Goal: Use online tool/utility

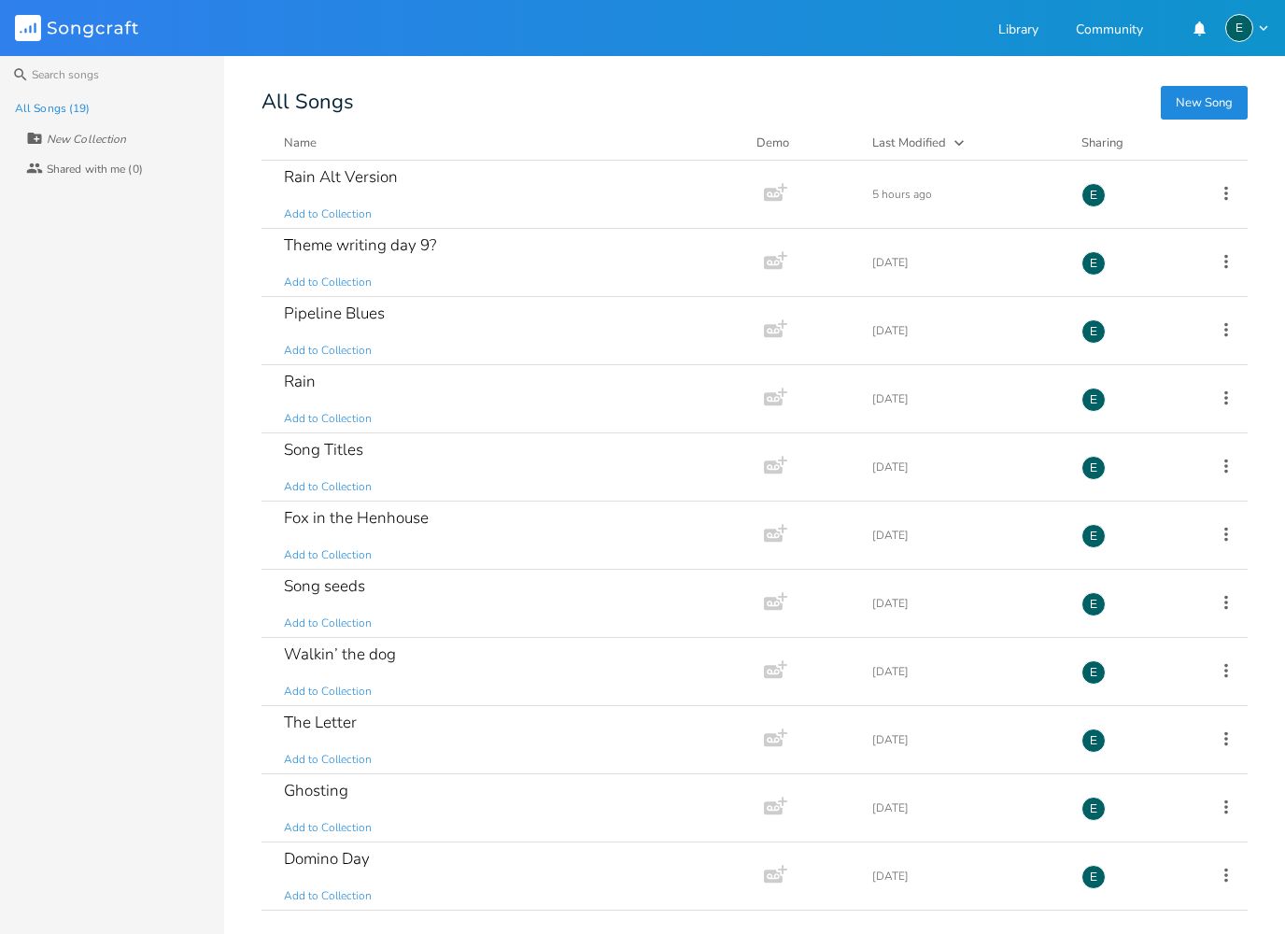
scroll to position [-60, 0]
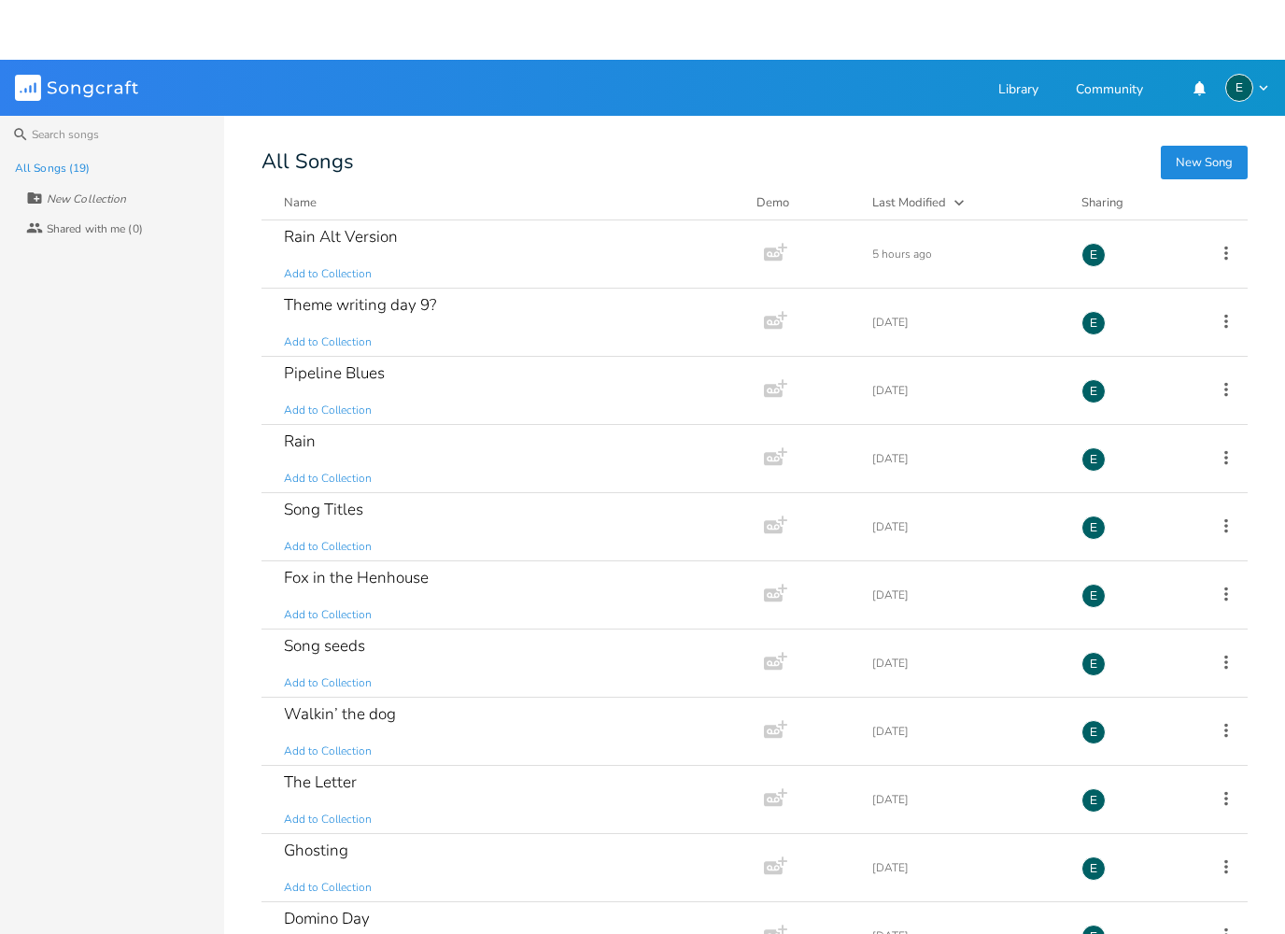
click at [410, 190] on div "New Song All Songs Name Demo Last Modified Sharing Rain Alt Version Add to Coll…" at bounding box center [772, 505] width 1023 height 825
click at [347, 186] on div "New Song All Songs Name Demo Last Modified Sharing Rain Alt Version Add to Coll…" at bounding box center [772, 505] width 1023 height 825
click at [338, 152] on button "Name" at bounding box center [509, 143] width 450 height 19
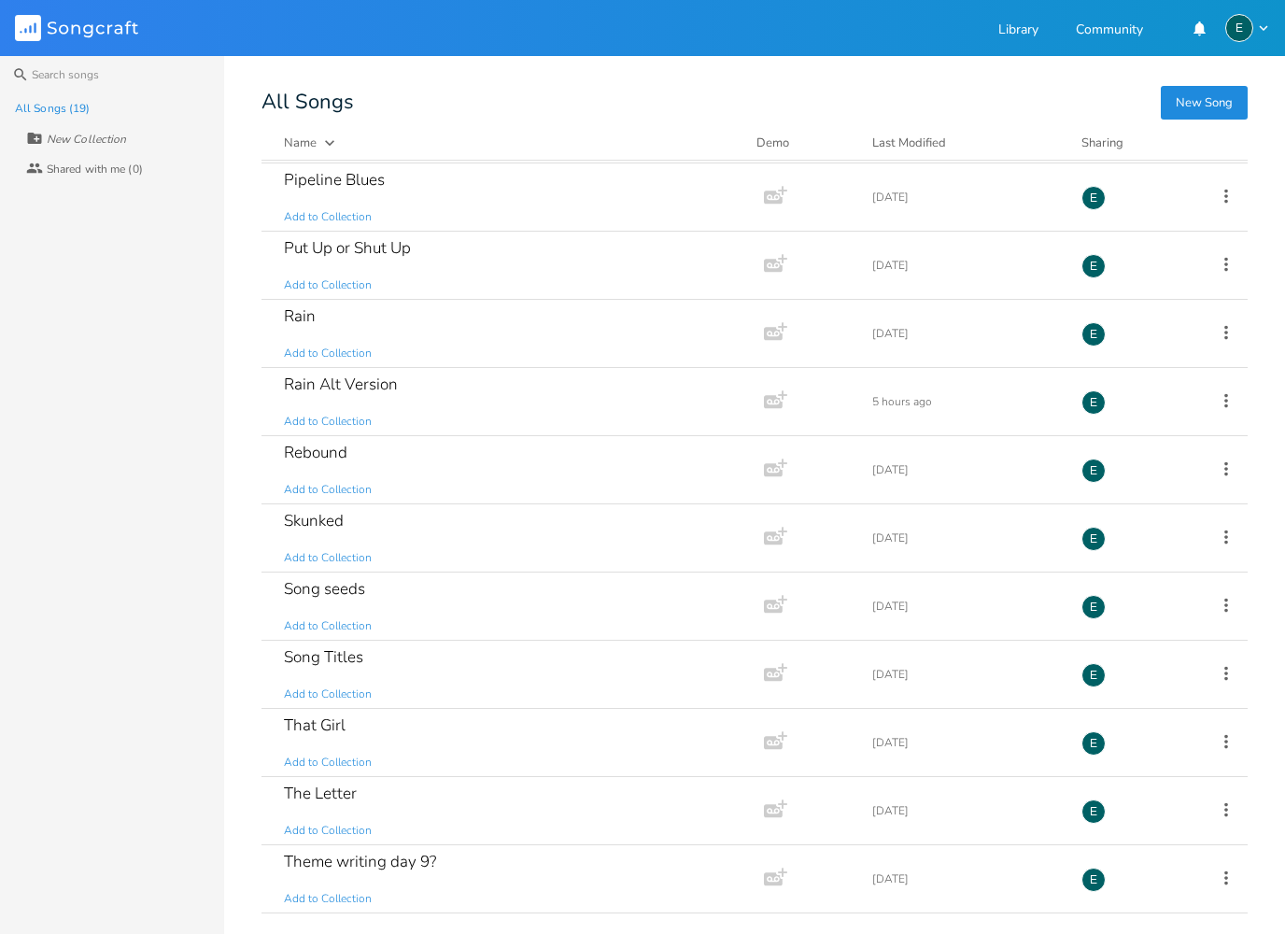
scroll to position [417, 0]
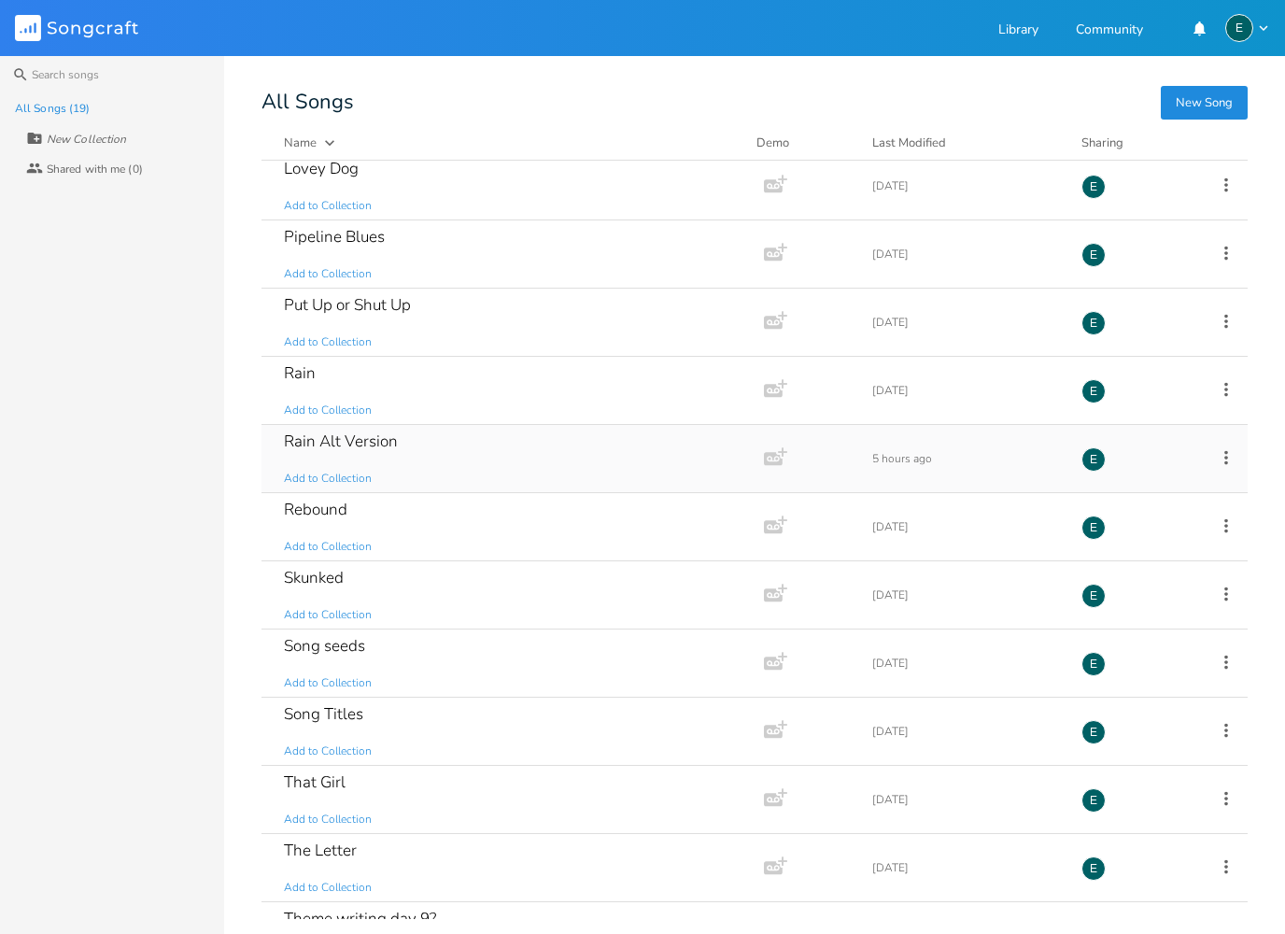
click at [374, 449] on div "Rain Alt Version" at bounding box center [341, 441] width 114 height 16
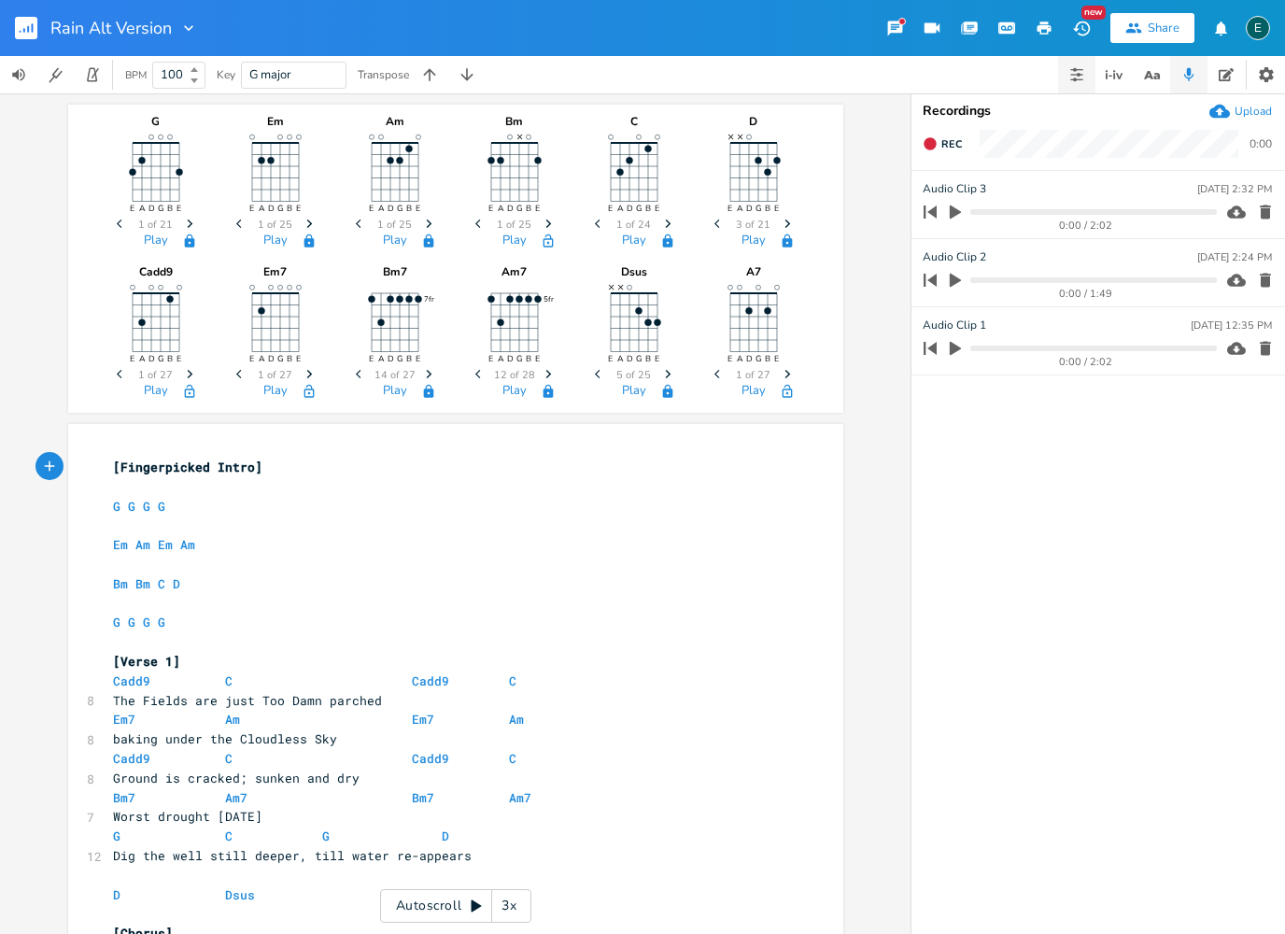
click at [1071, 89] on button "button" at bounding box center [1076, 74] width 37 height 37
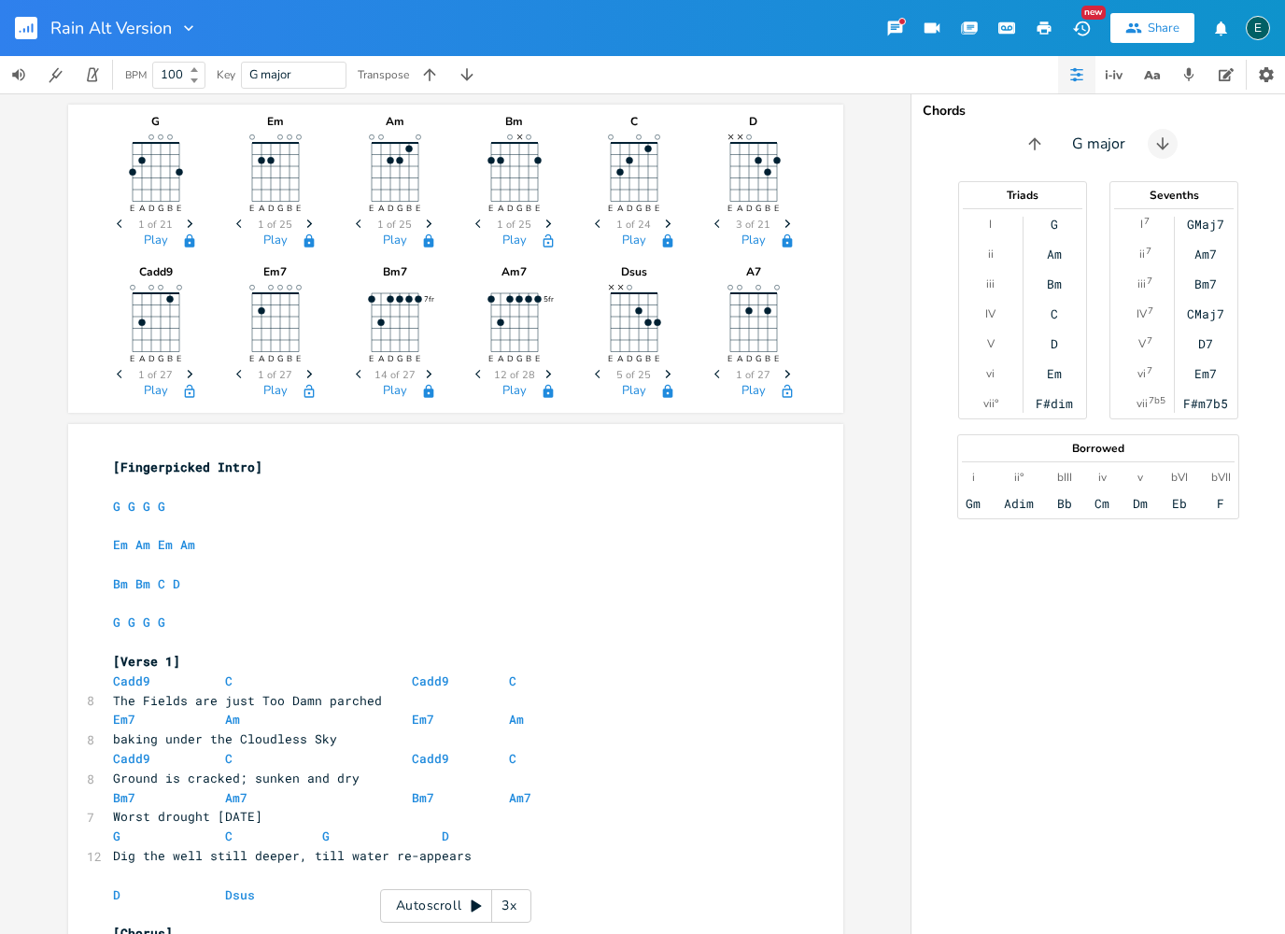
click at [1166, 139] on icon "button" at bounding box center [1162, 143] width 19 height 19
click at [1175, 144] on icon "button" at bounding box center [1166, 143] width 19 height 19
click at [1171, 148] on button "button" at bounding box center [1161, 144] width 30 height 30
click at [1035, 142] on icon "button" at bounding box center [1035, 143] width 12 height 12
click at [1048, 146] on button "button" at bounding box center [1035, 144] width 30 height 30
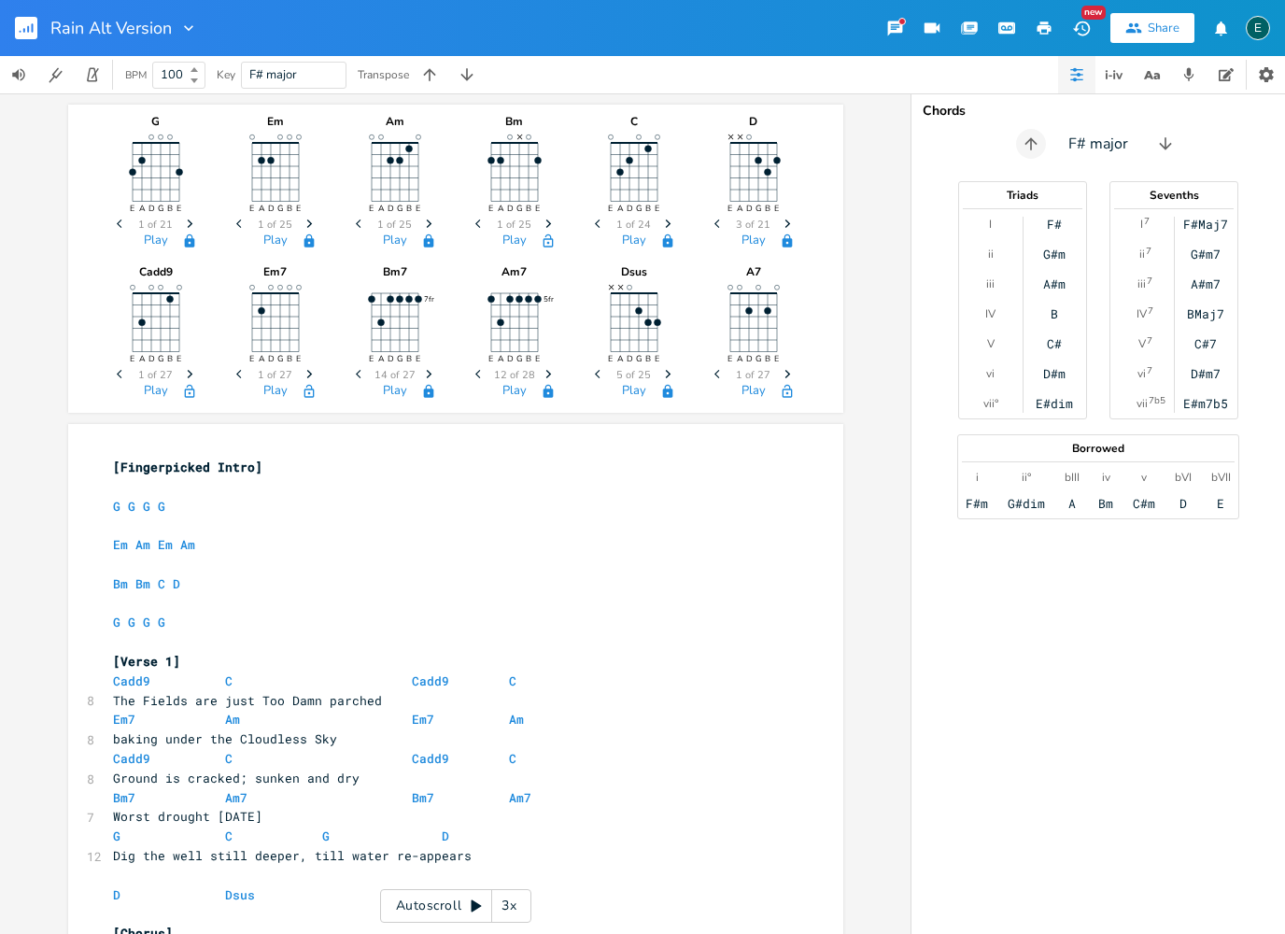
click at [1040, 134] on icon "button" at bounding box center [1030, 143] width 19 height 19
click at [1123, 80] on icon "button" at bounding box center [1114, 74] width 22 height 22
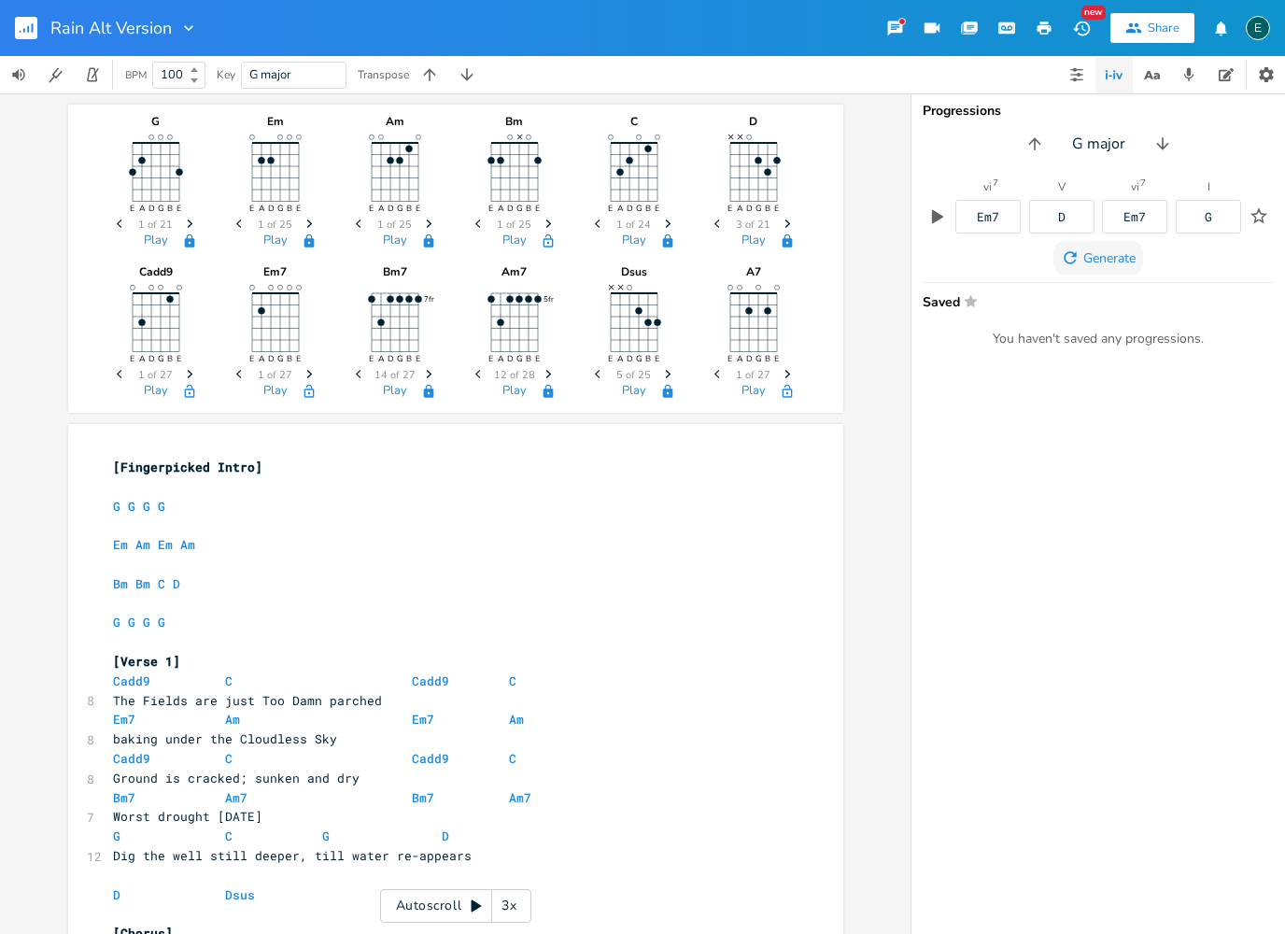
click at [1099, 259] on span "Generate" at bounding box center [1109, 258] width 52 height 18
click at [1105, 260] on span "Generate" at bounding box center [1109, 258] width 52 height 18
click at [1112, 257] on span "Generate" at bounding box center [1109, 258] width 52 height 18
click at [1119, 250] on span "Generate" at bounding box center [1109, 258] width 52 height 18
click at [1109, 255] on span "Generate" at bounding box center [1109, 258] width 52 height 18
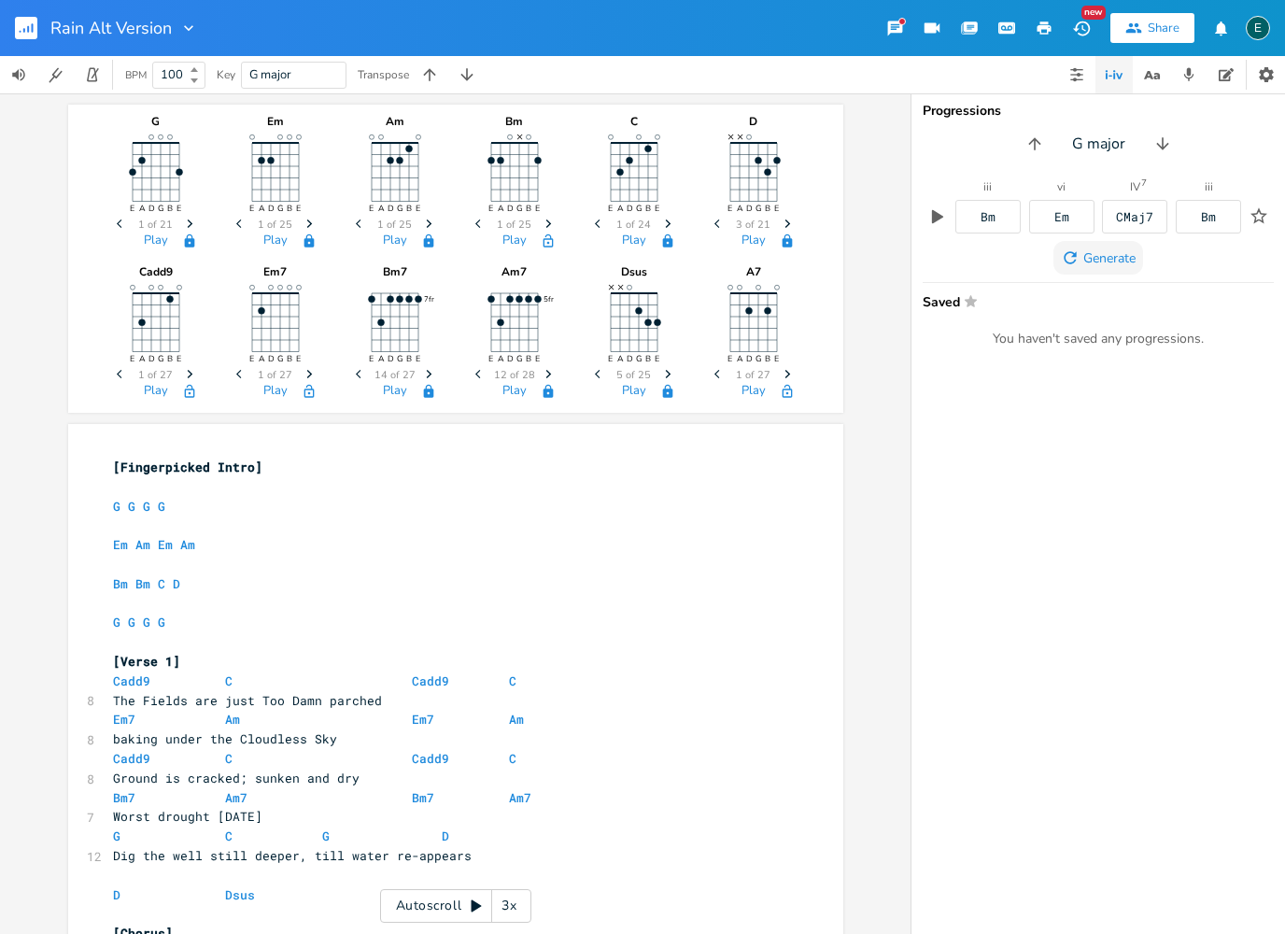
click at [1115, 250] on span "Generate" at bounding box center [1109, 258] width 52 height 18
click at [1157, 79] on icon "button" at bounding box center [1151, 74] width 23 height 23
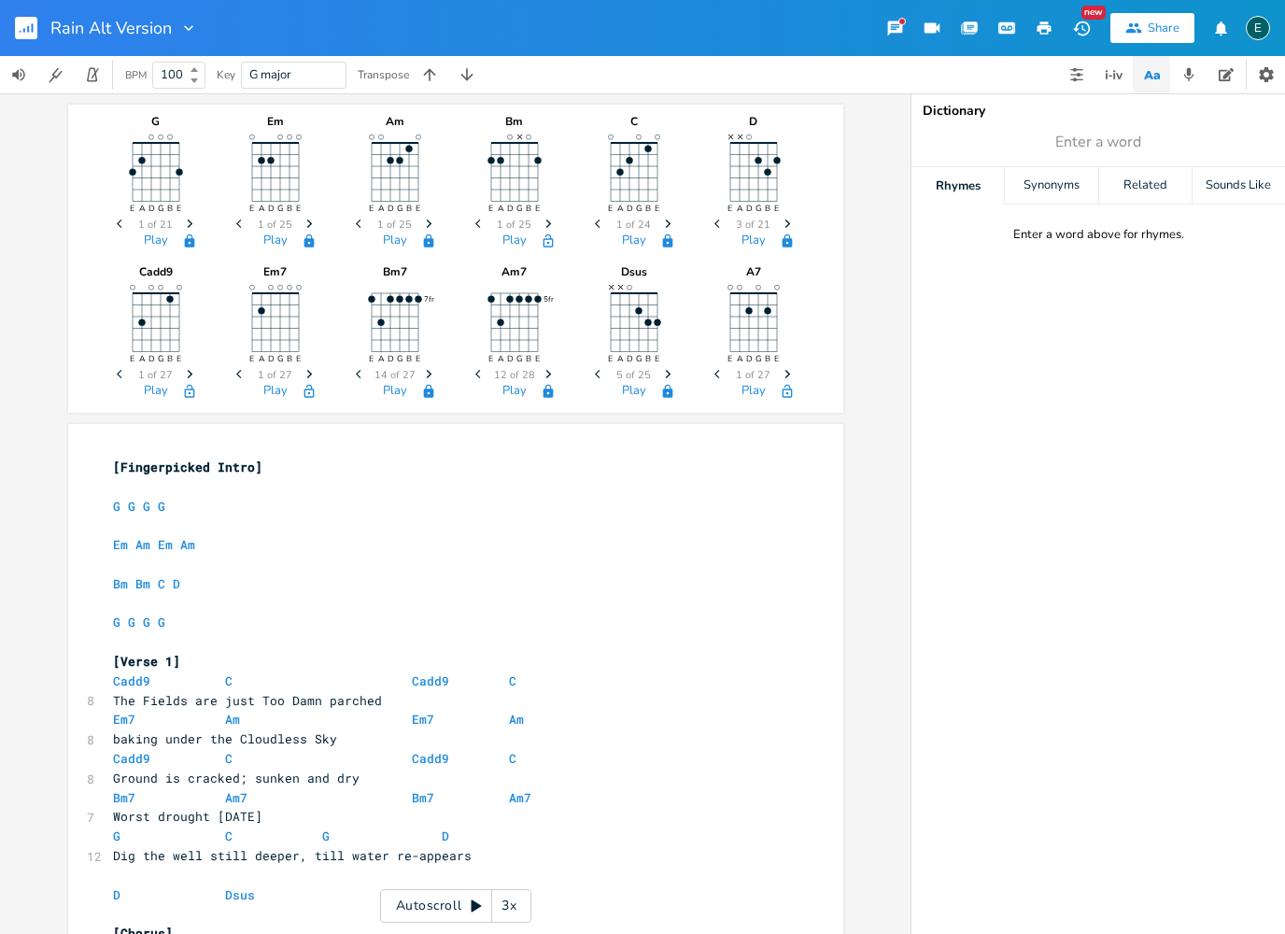
click at [1203, 76] on button "button" at bounding box center [1188, 74] width 37 height 37
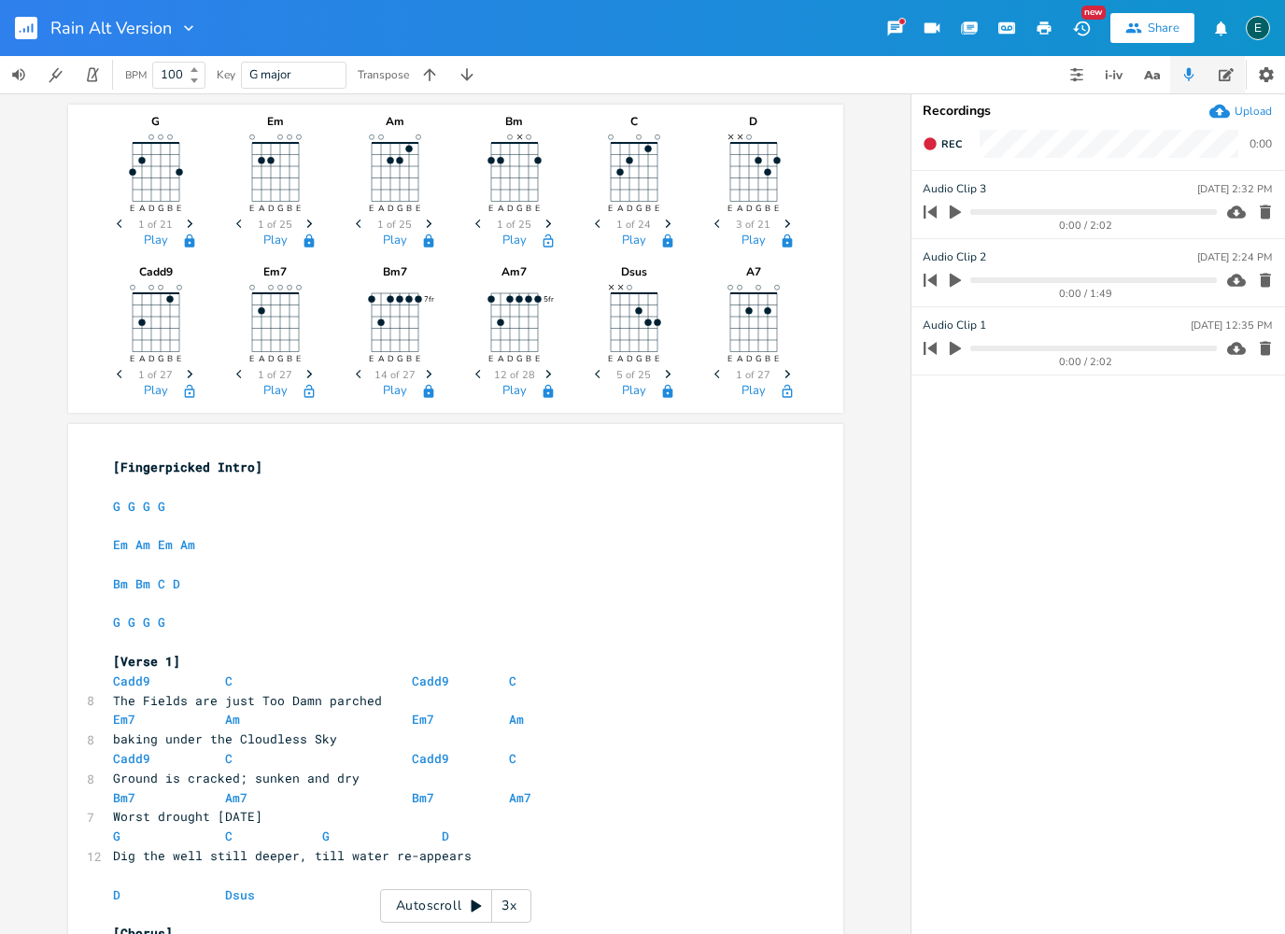
click at [1238, 77] on button "button" at bounding box center [1225, 74] width 37 height 37
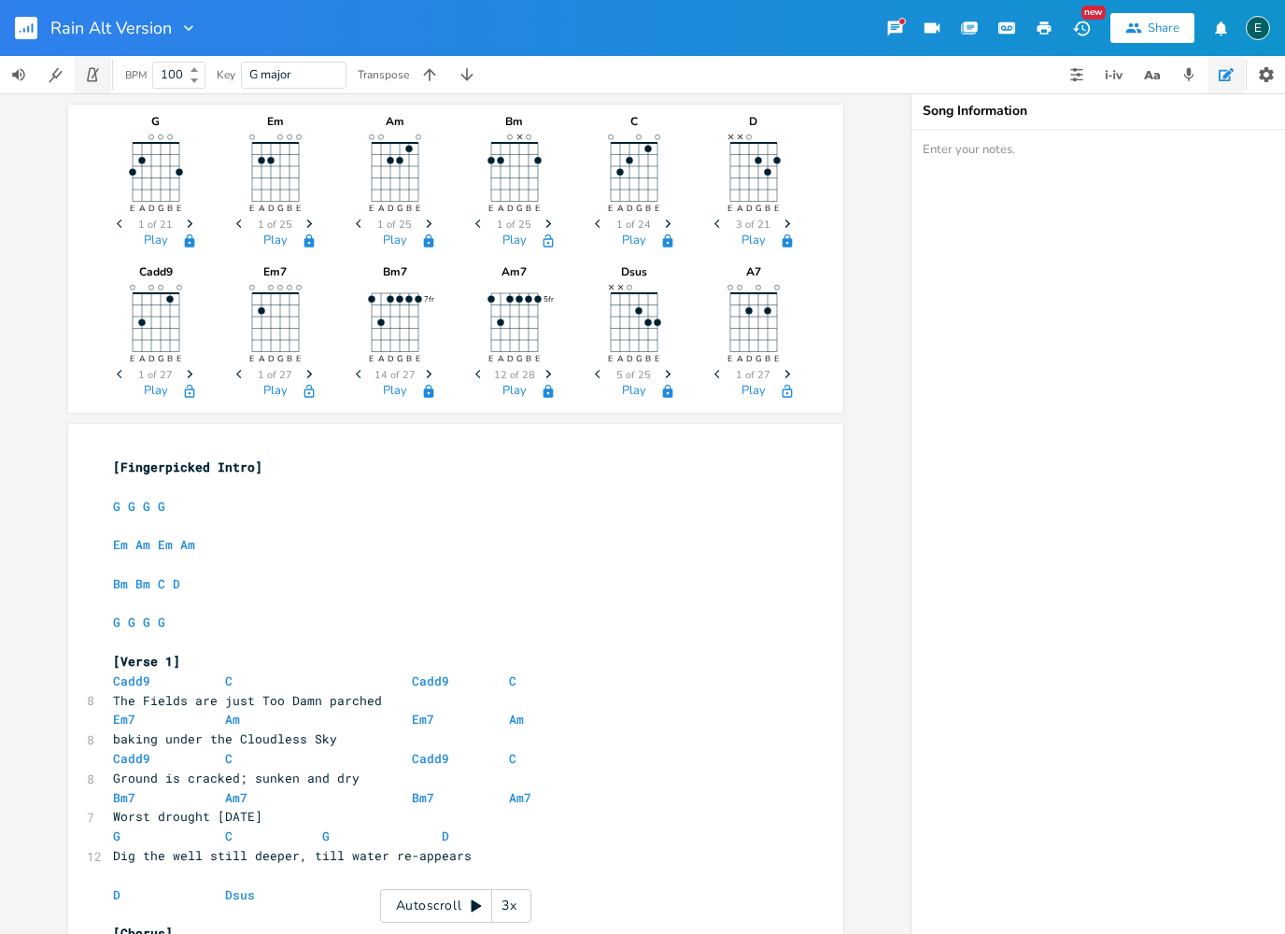
click at [96, 81] on icon "button" at bounding box center [92, 75] width 10 height 14
click at [1082, 83] on button "button" at bounding box center [1076, 74] width 37 height 37
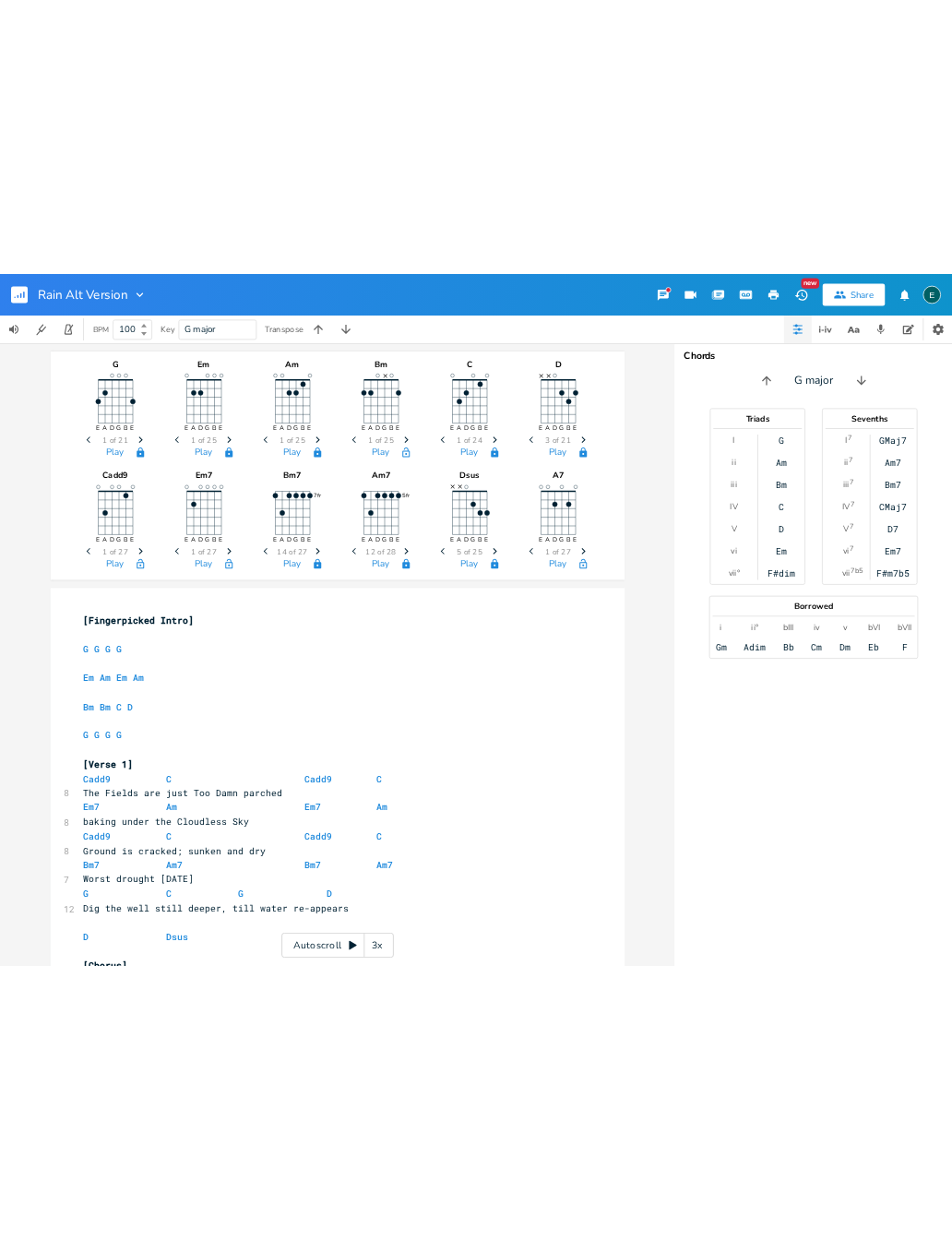
scroll to position [0, 1]
